Goal: Task Accomplishment & Management: Manage account settings

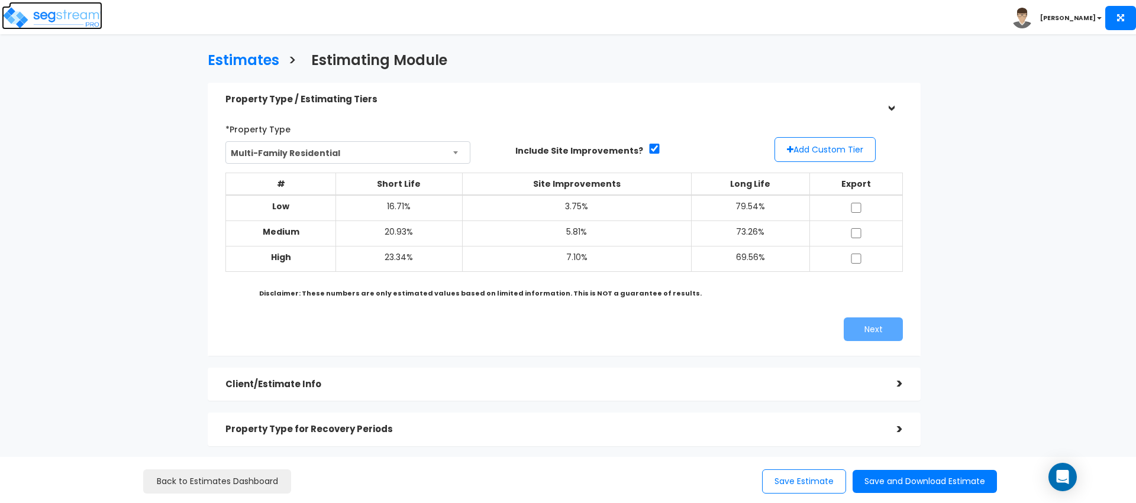
click at [75, 28] on img at bounding box center [52, 18] width 101 height 24
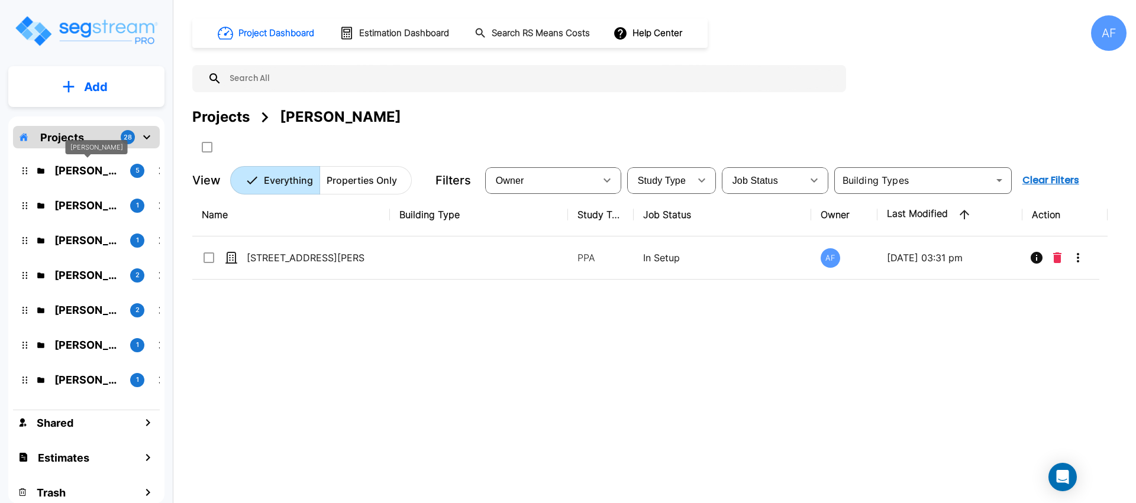
click at [75, 171] on p "Moshe Toiv" at bounding box center [87, 171] width 66 height 16
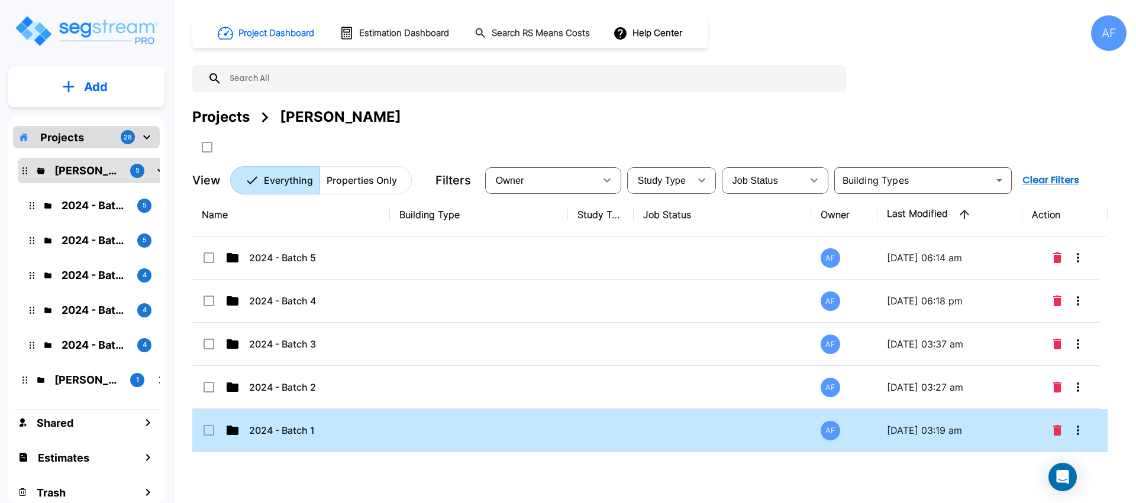
click at [367, 422] on td "2024 - Batch 1" at bounding box center [291, 430] width 198 height 43
checkbox input "true"
click at [367, 422] on td "2024 - Batch 1" at bounding box center [291, 430] width 198 height 43
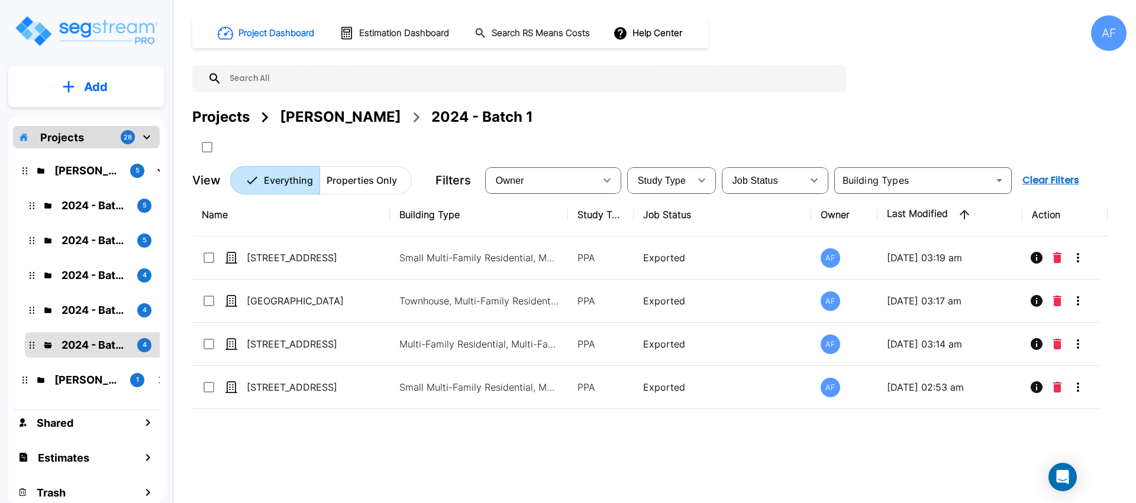
click at [329, 113] on div "Moshe Toiv" at bounding box center [340, 116] width 121 height 21
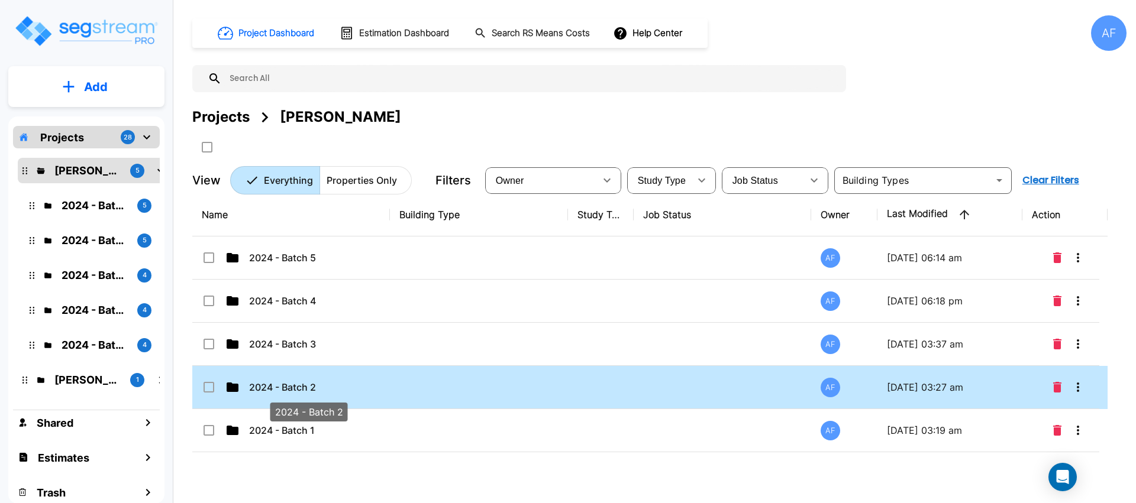
click at [306, 389] on p "2024 - Batch 2" at bounding box center [308, 387] width 118 height 14
checkbox input "true"
click at [306, 389] on p "2024 - Batch 2" at bounding box center [308, 387] width 118 height 14
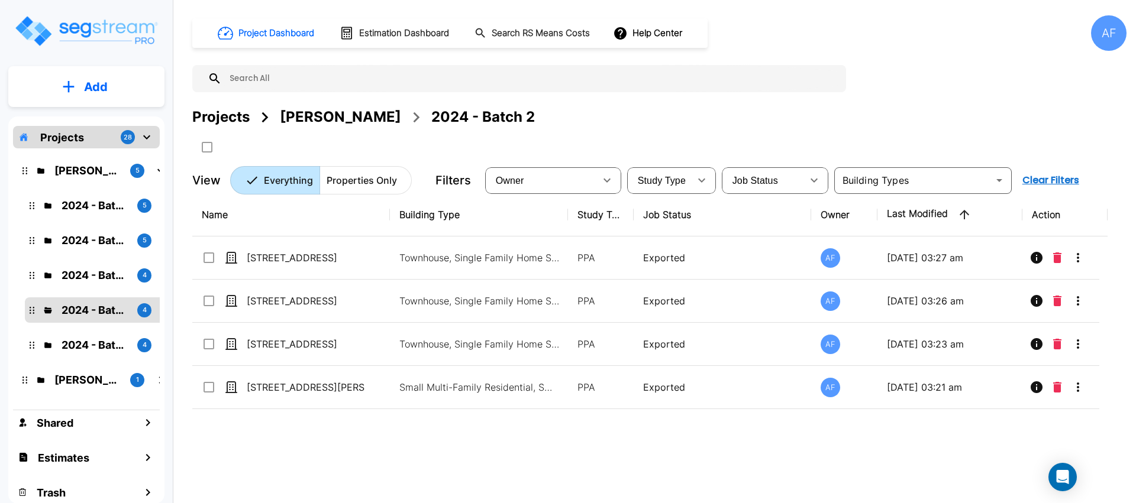
click at [295, 120] on div "Moshe Toiv" at bounding box center [340, 116] width 121 height 21
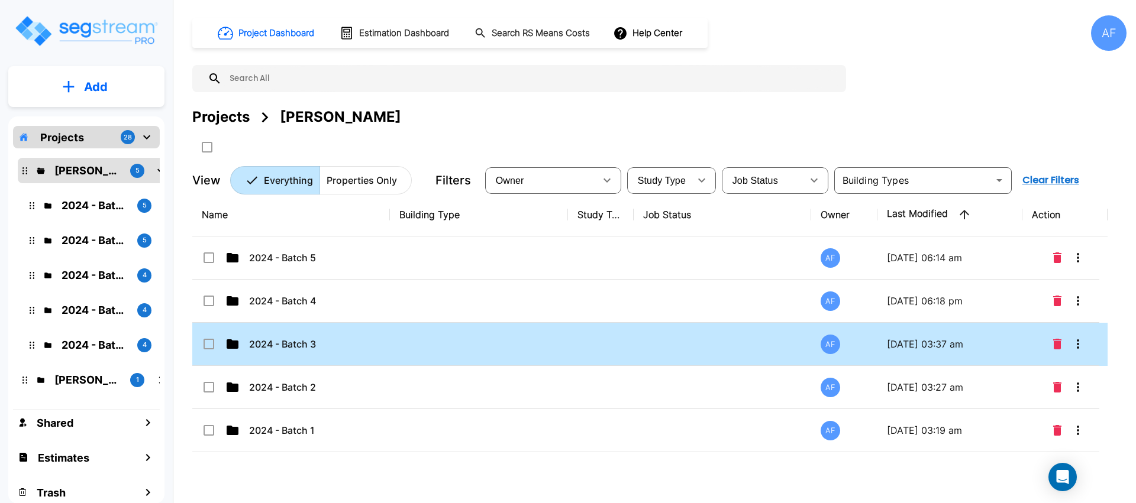
click at [291, 354] on td "2024 - Batch 3" at bounding box center [291, 344] width 198 height 43
checkbox input "true"
click at [291, 354] on td "2024 - Batch 3" at bounding box center [291, 344] width 198 height 43
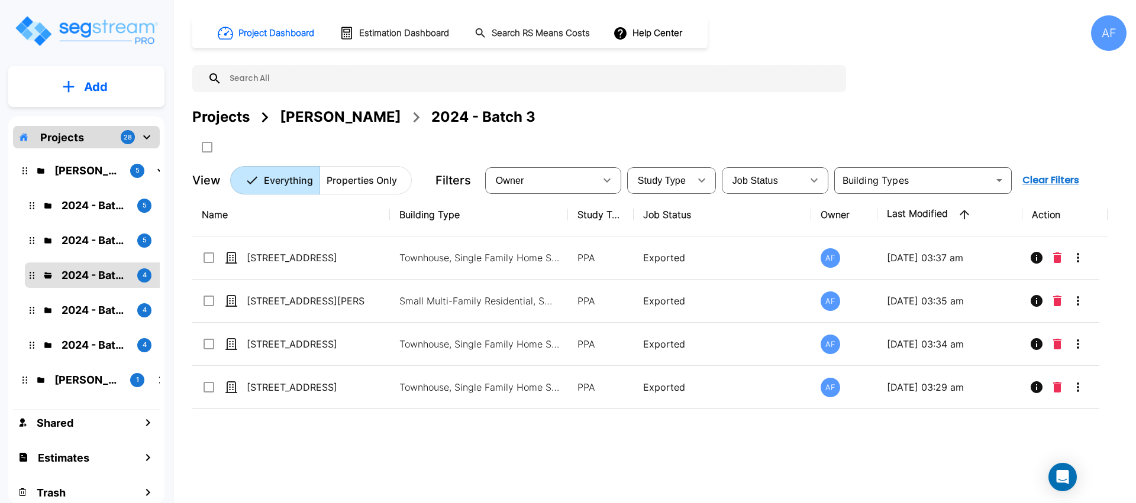
click at [308, 109] on div "Moshe Toiv" at bounding box center [340, 116] width 121 height 21
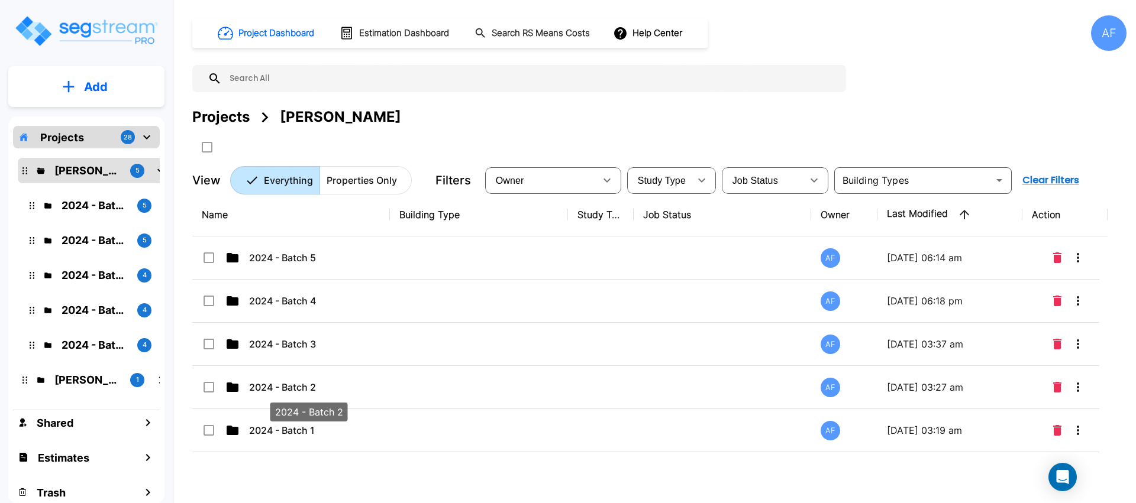
click at [314, 397] on div "2024 - Batch 2" at bounding box center [309, 409] width 80 height 28
checkbox input "true"
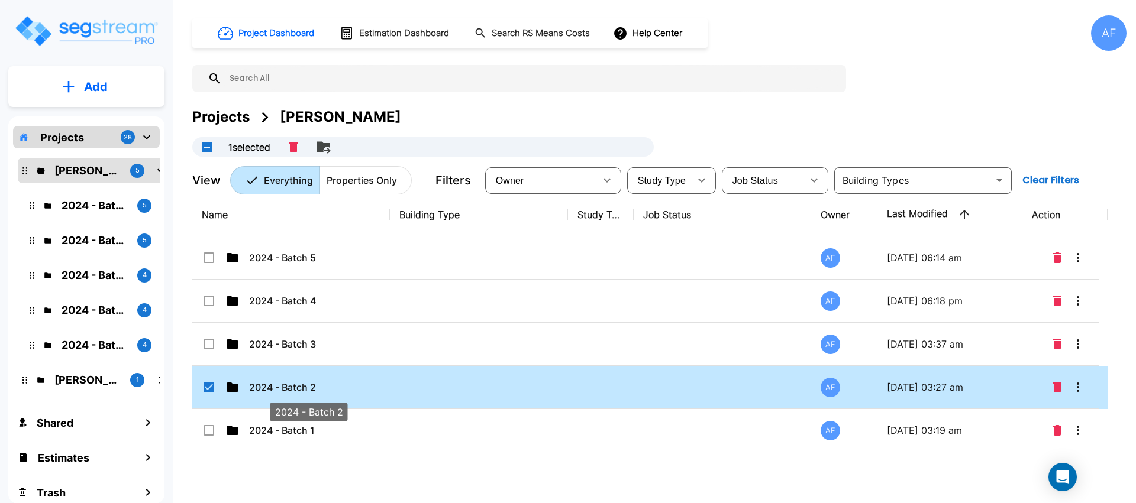
click at [314, 397] on div "2024 - Batch 2" at bounding box center [309, 409] width 80 height 28
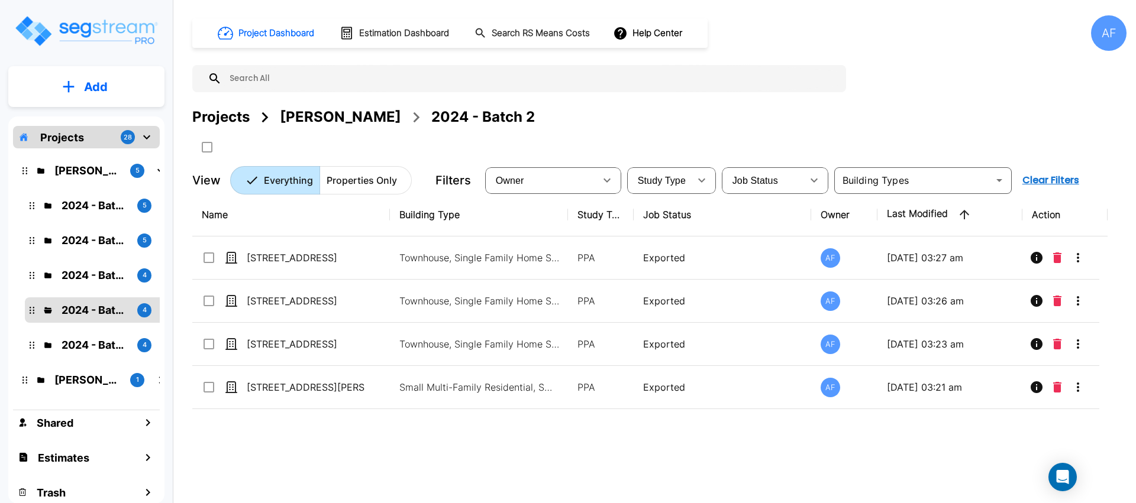
click at [352, 112] on div "Moshe Toiv" at bounding box center [340, 116] width 121 height 21
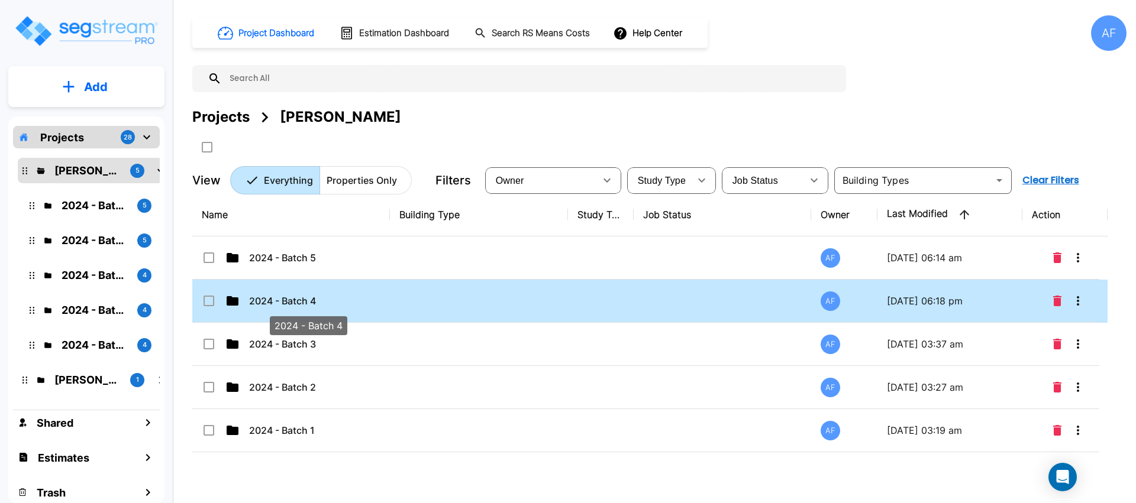
click at [333, 301] on p "2024 - Batch 4" at bounding box center [308, 301] width 118 height 14
checkbox input "true"
click at [333, 301] on p "2024 - Batch 4" at bounding box center [308, 301] width 118 height 14
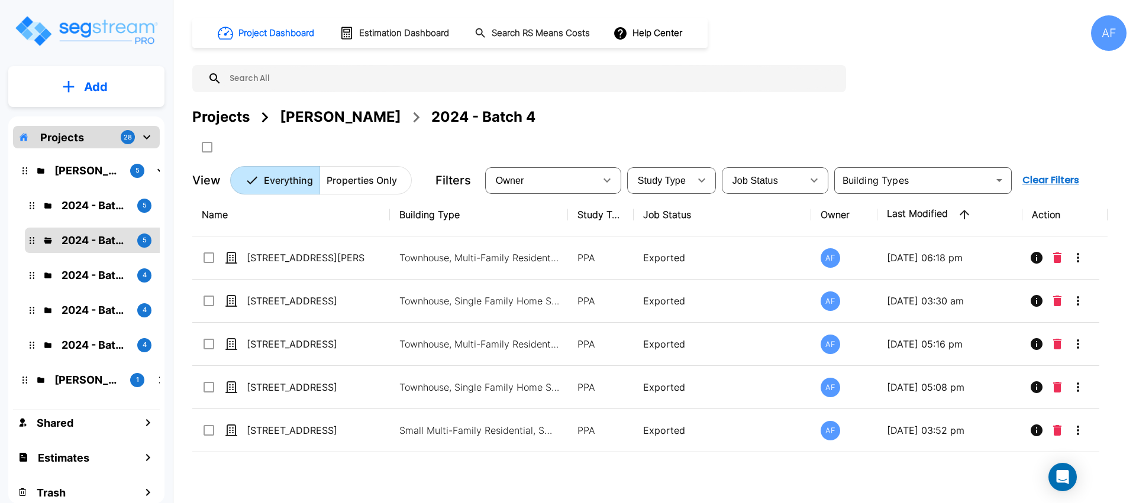
click at [337, 110] on div "Moshe Toiv" at bounding box center [340, 116] width 121 height 21
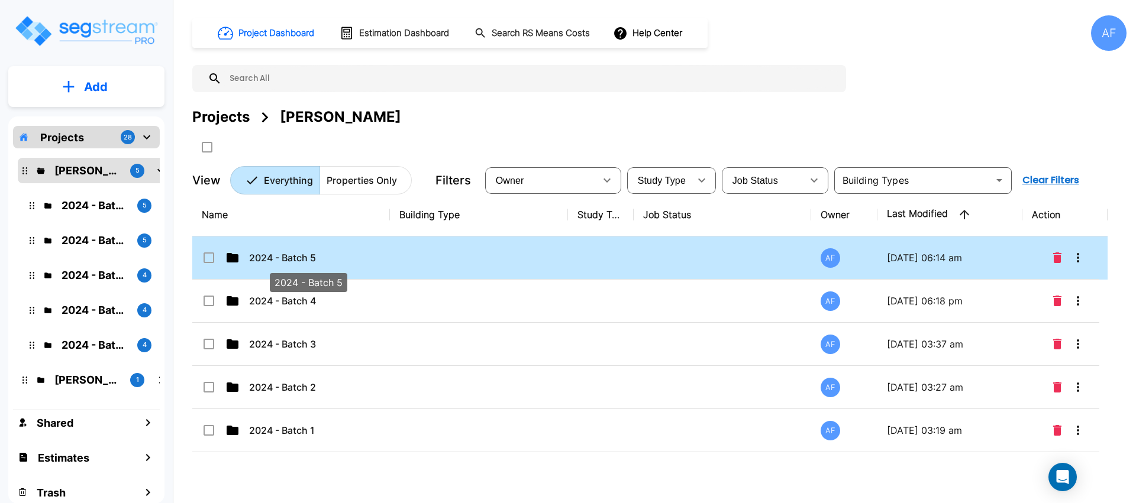
click at [337, 264] on p "2024 - Batch 5" at bounding box center [308, 258] width 118 height 14
checkbox input "true"
click at [337, 264] on p "2024 - Batch 5" at bounding box center [308, 258] width 118 height 14
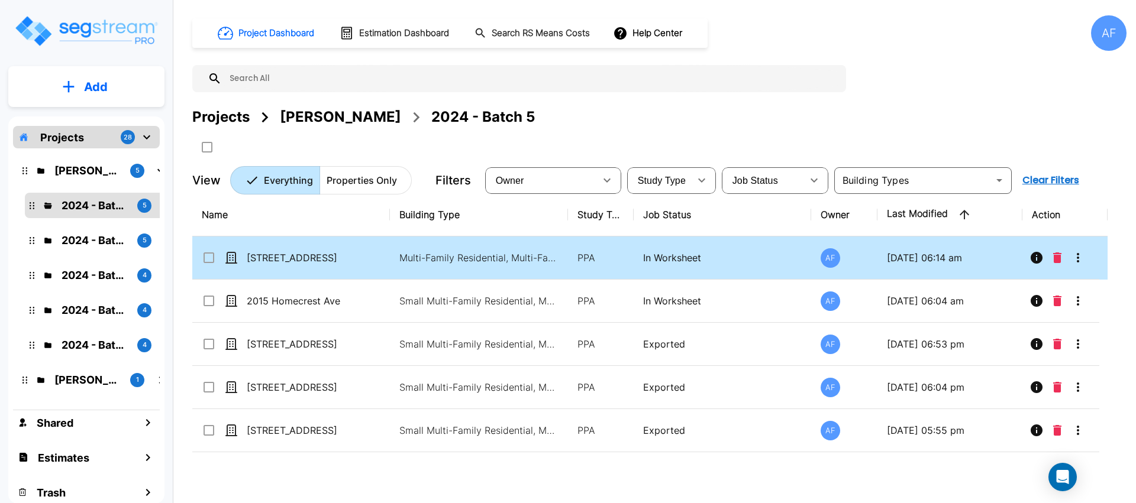
click at [294, 243] on td "[STREET_ADDRESS]" at bounding box center [291, 258] width 198 height 43
checkbox input "true"
click at [294, 243] on td "[STREET_ADDRESS]" at bounding box center [291, 258] width 198 height 43
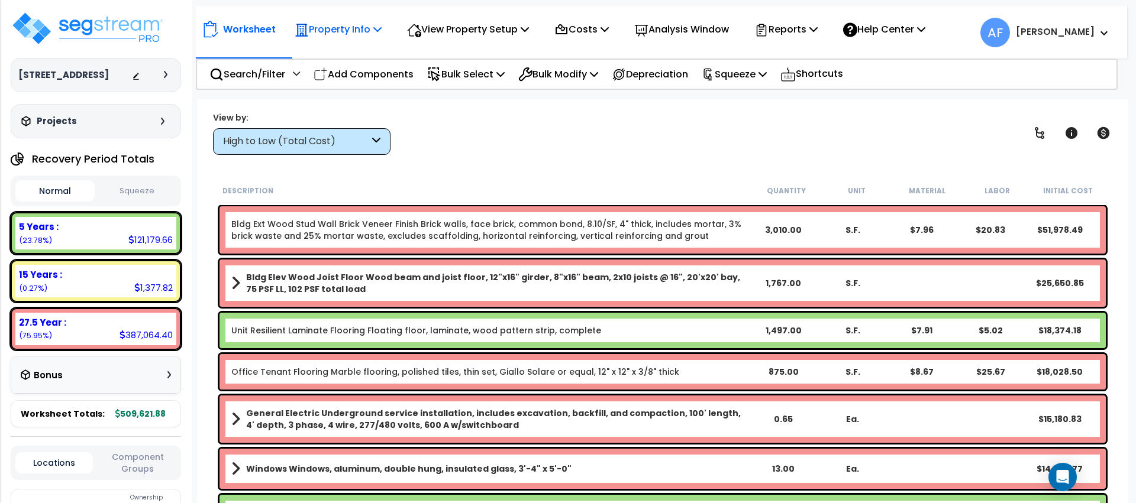
click at [322, 31] on p "Property Info" at bounding box center [338, 29] width 87 height 16
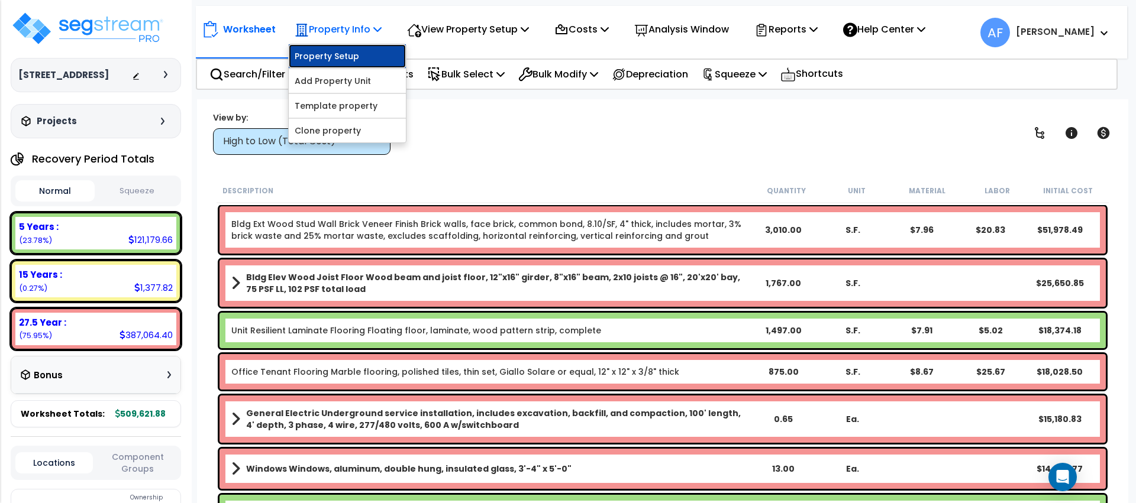
click at [329, 53] on link "Property Setup" at bounding box center [347, 56] width 117 height 24
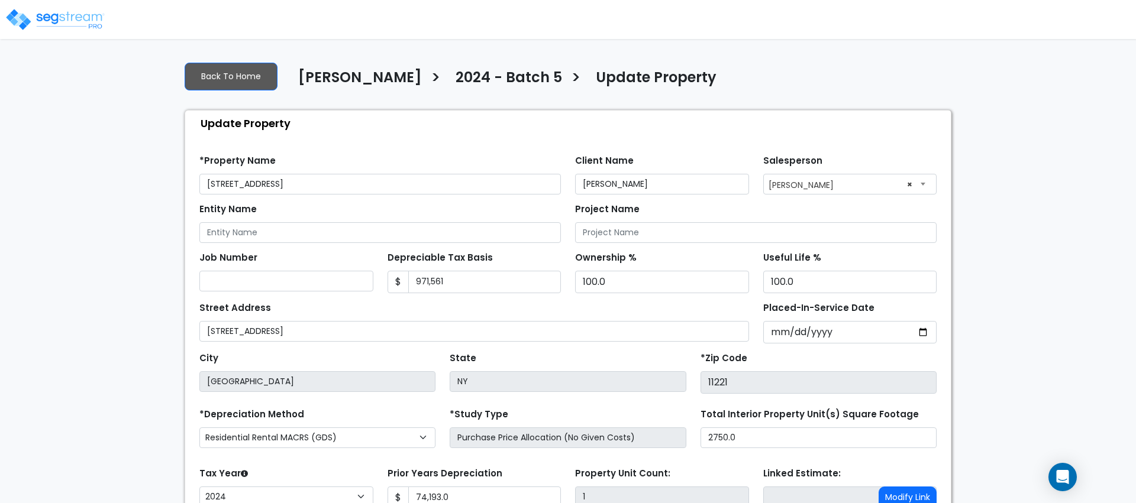
select select "2024"
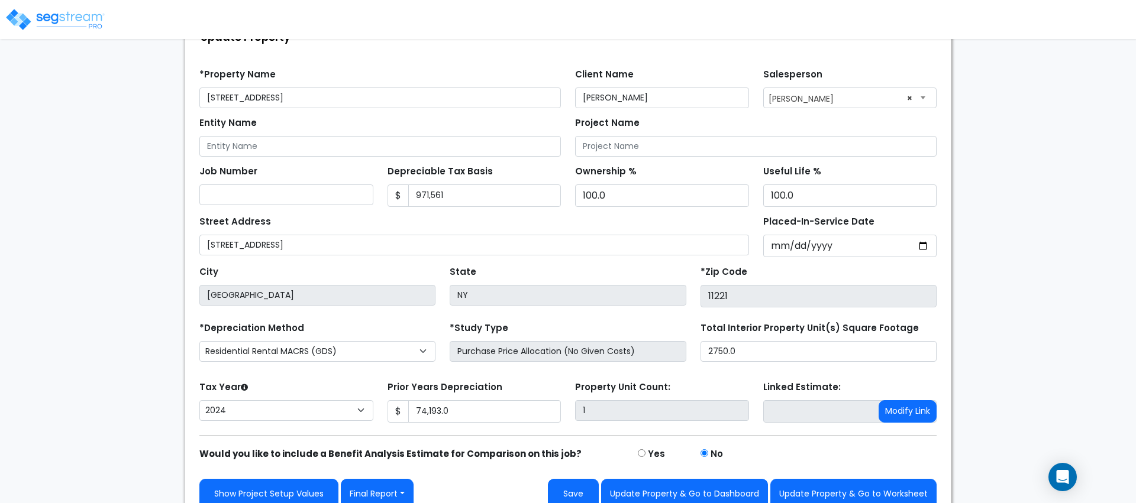
scroll to position [91, 0]
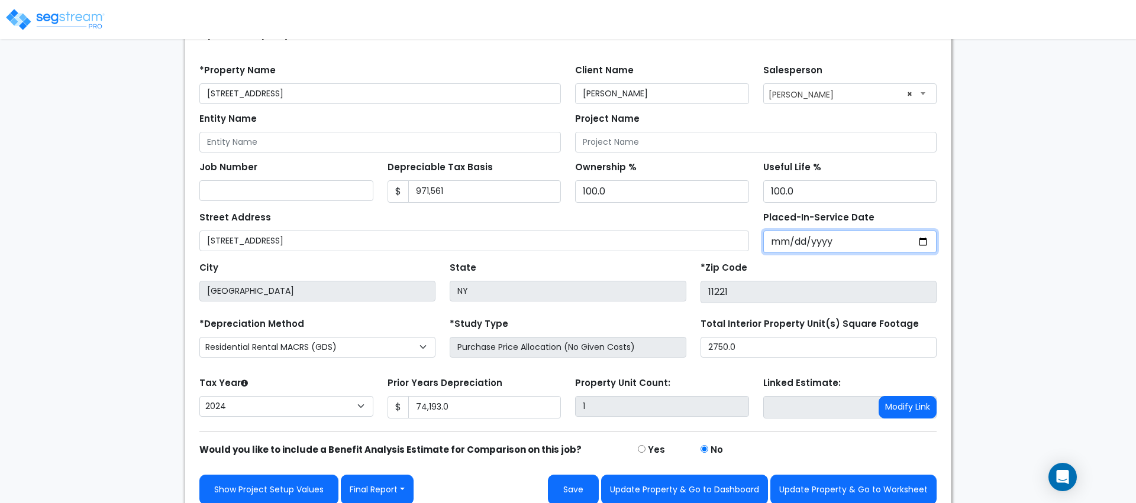
click at [918, 236] on input "2023-07-01" at bounding box center [850, 242] width 174 height 22
type input "2022-07-01"
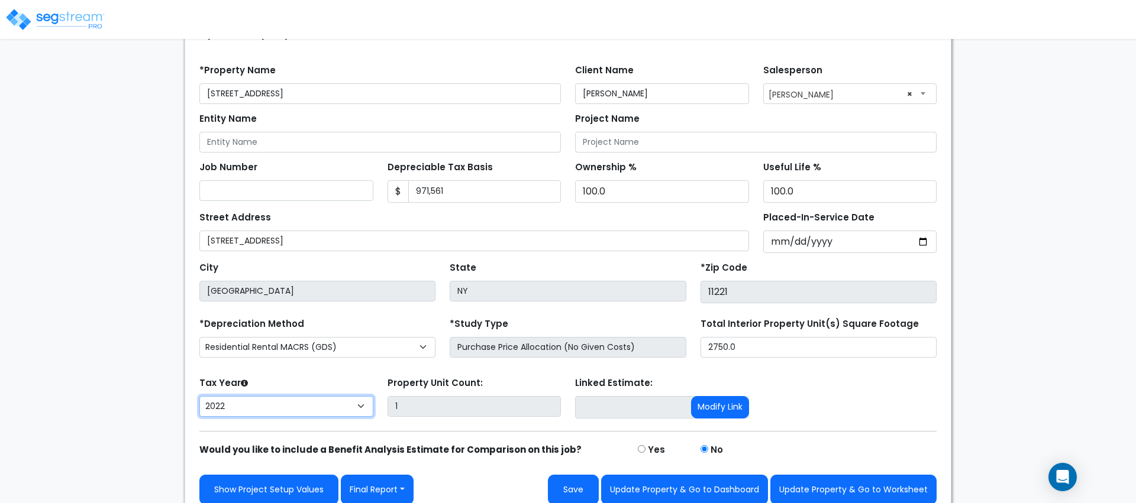
click at [338, 411] on select "2026 2025 2024 2023 2022" at bounding box center [286, 406] width 174 height 21
select select "2024"
click at [199, 396] on select "2026 2025 2024 2023 2022" at bounding box center [286, 406] width 174 height 21
